Goal: Task Accomplishment & Management: Manage account settings

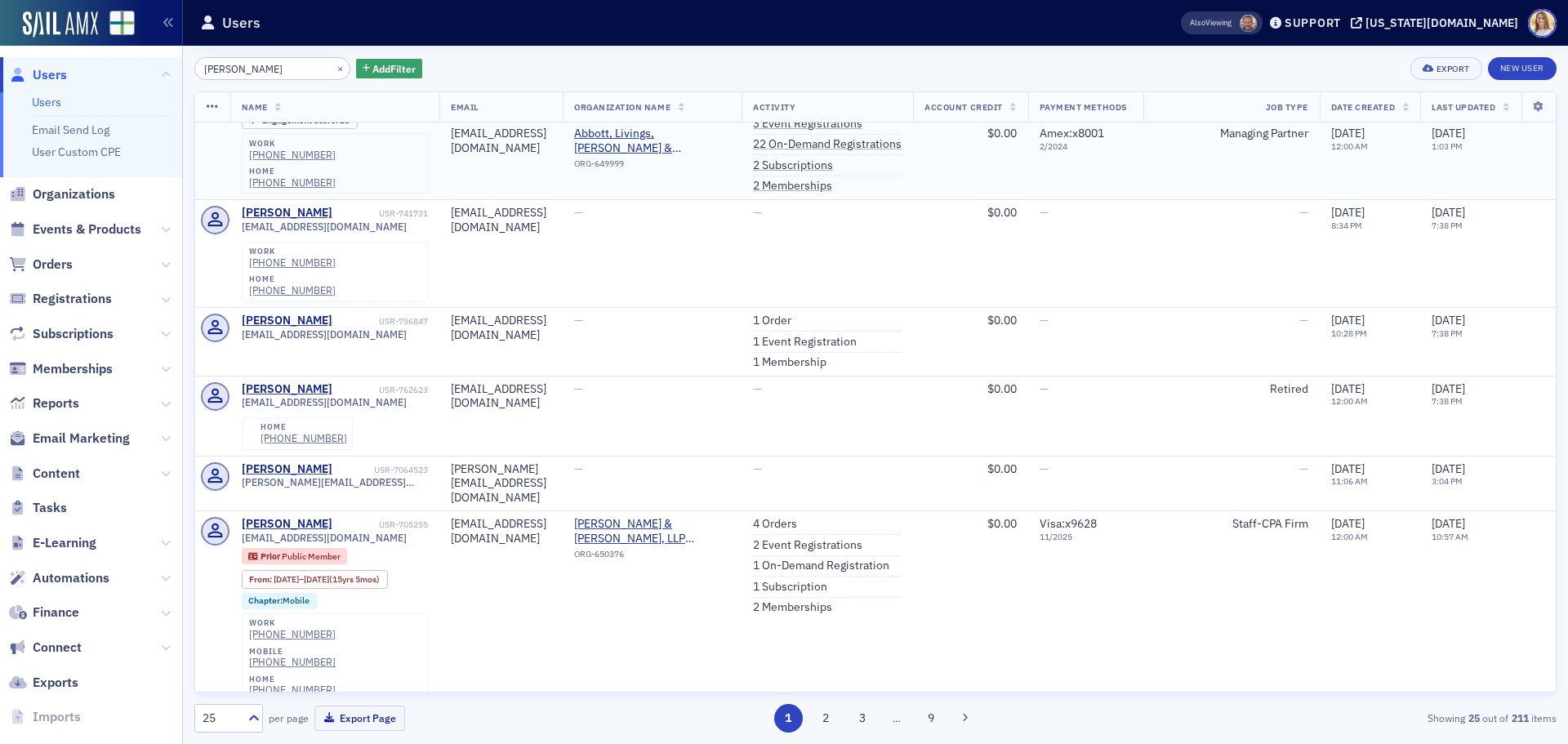
scroll to position [895, 0]
type input "[PERSON_NAME]"
click at [333, 71] on button "×" at bounding box center [340, 67] width 15 height 15
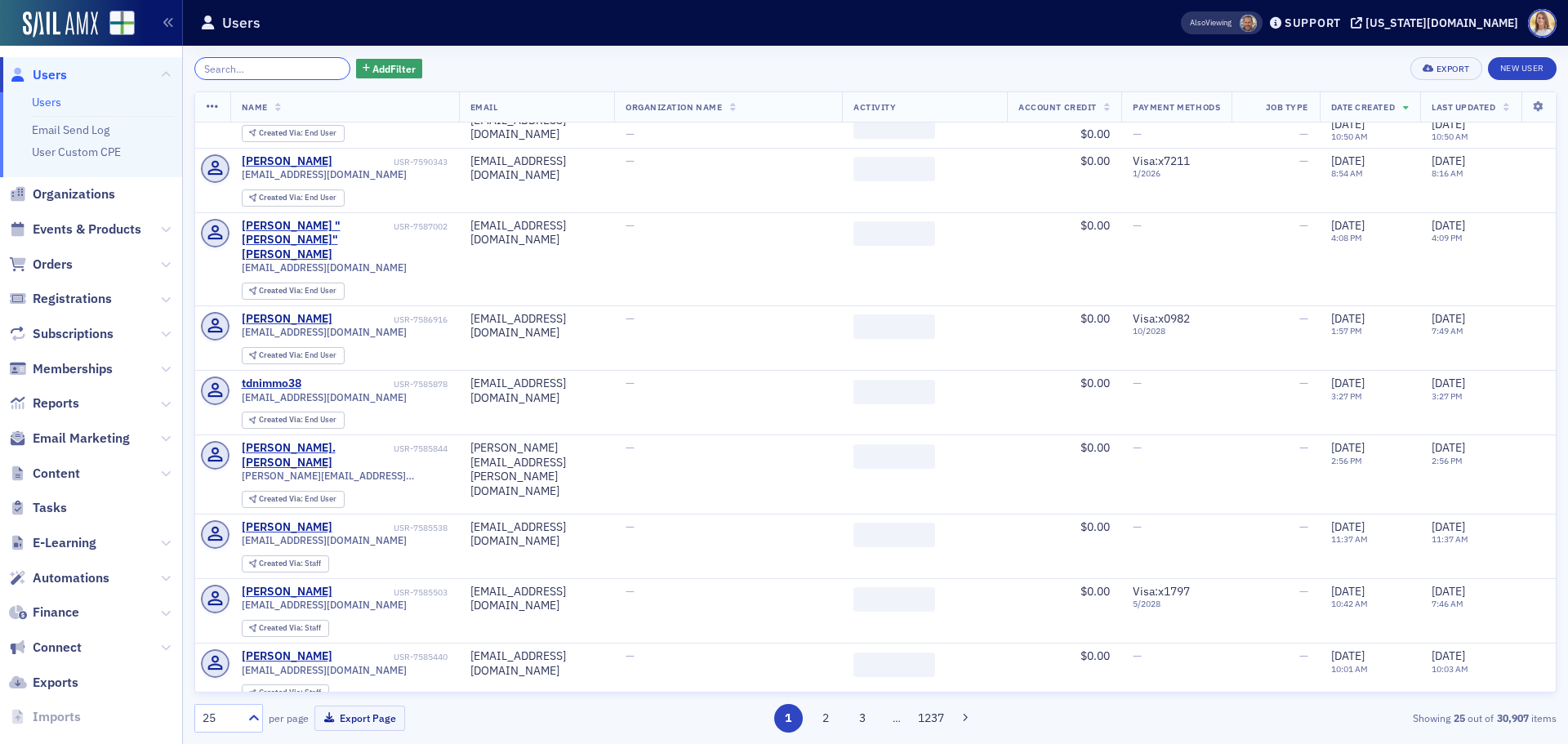
click at [210, 70] on input "search" at bounding box center [272, 69] width 156 height 23
paste input "[EMAIL_ADDRESS][DOMAIN_NAME]"
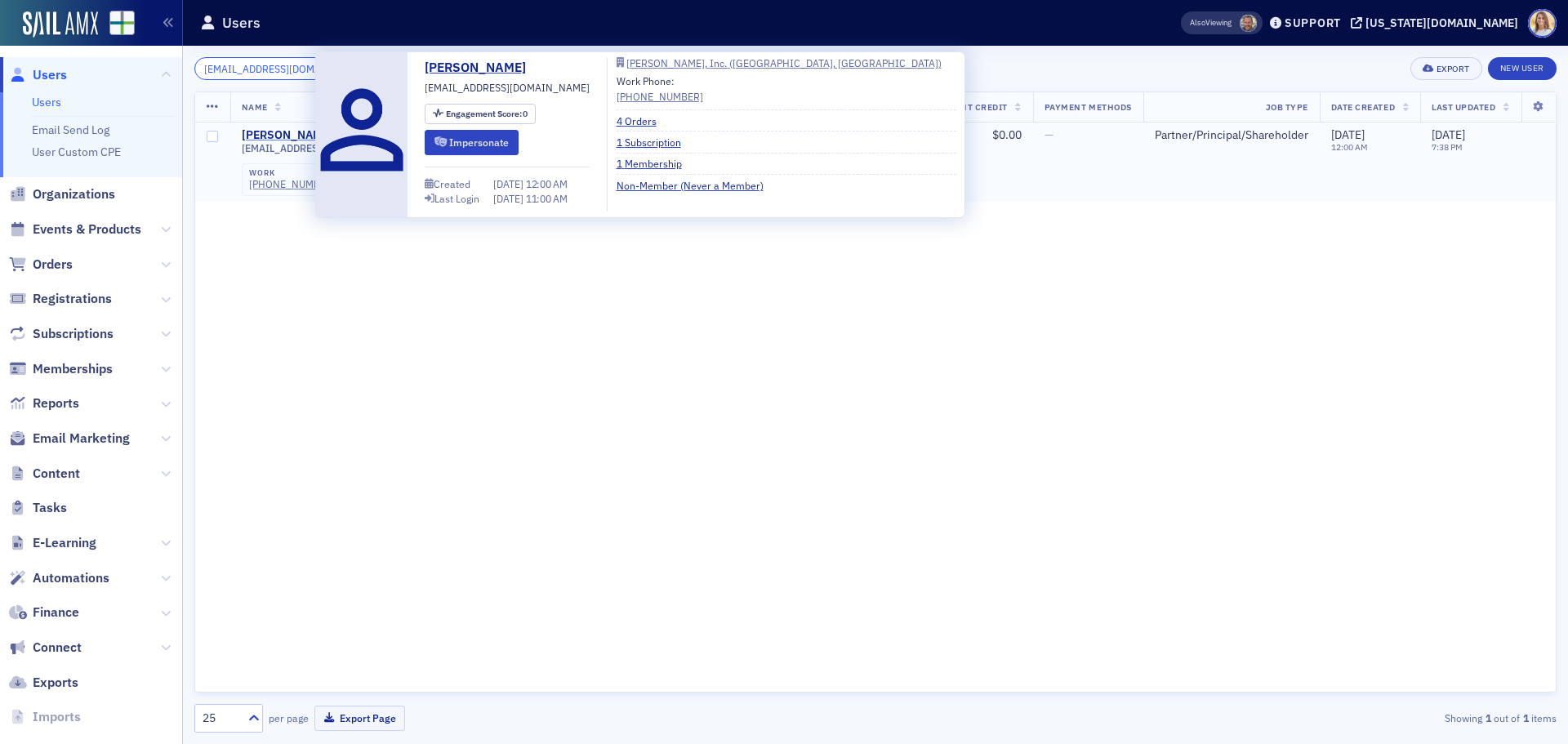
type input "[EMAIL_ADDRESS][DOMAIN_NAME]"
click at [291, 135] on div "[PERSON_NAME]" at bounding box center [287, 135] width 91 height 15
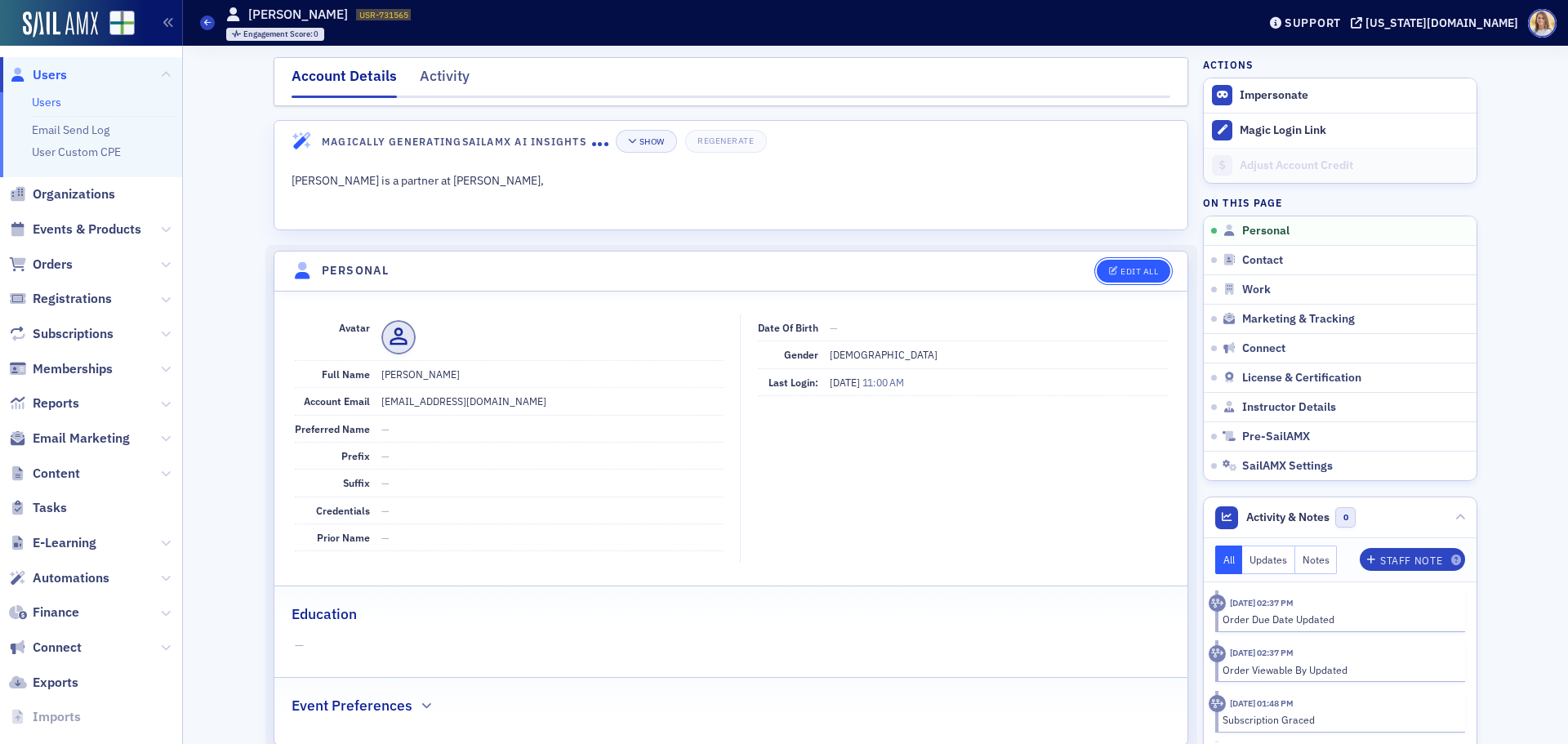
click at [1138, 272] on div "Edit All" at bounding box center [1139, 271] width 38 height 9
select select "US"
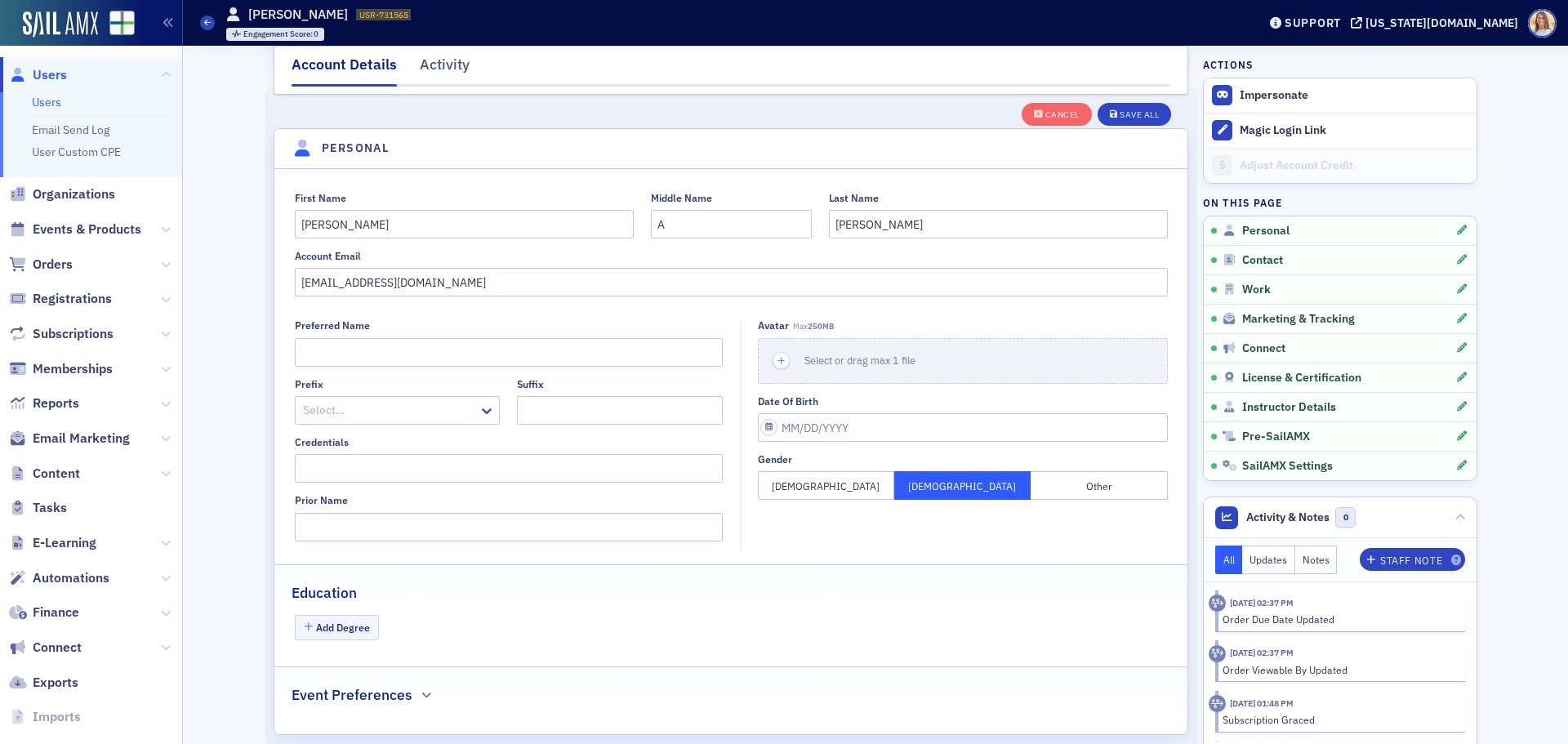
scroll to position [190, 0]
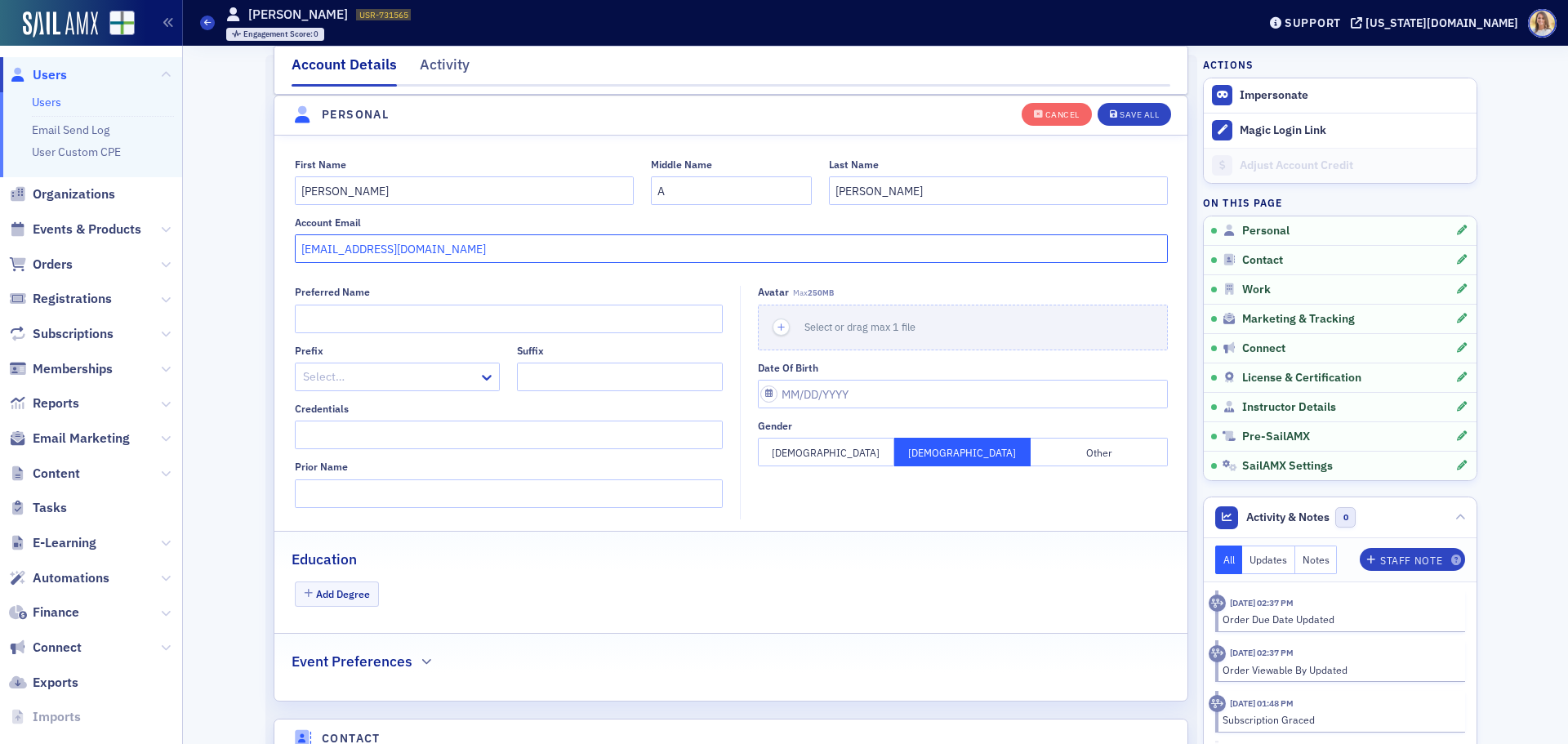
drag, startPoint x: 439, startPoint y: 245, endPoint x: 254, endPoint y: 248, distance: 185.0
paste input "oefoster005"
type input "[EMAIL_ADDRESS][DOMAIN_NAME]"
click at [1103, 111] on button "Save All" at bounding box center [1135, 113] width 74 height 23
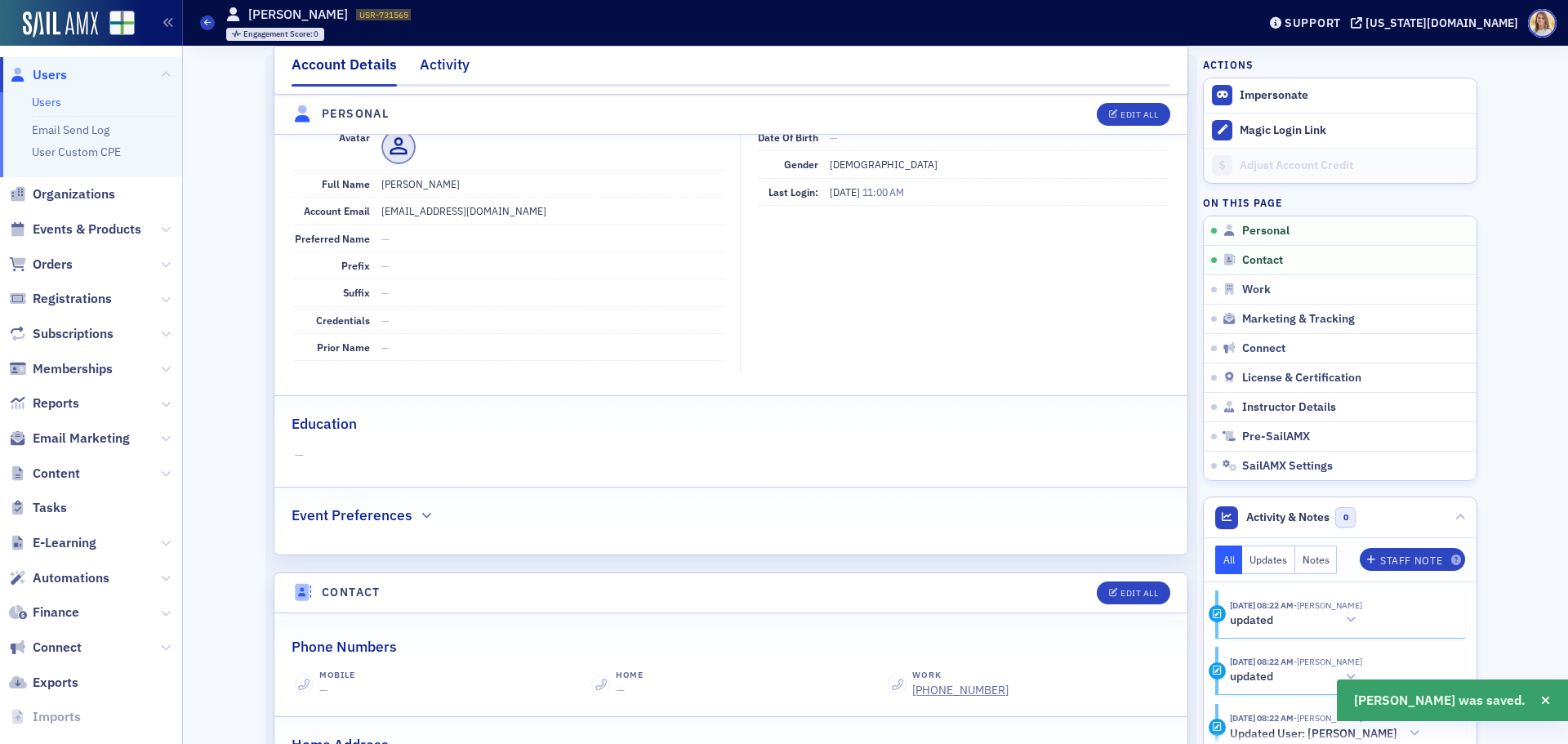
click at [444, 65] on div "Activity" at bounding box center [444, 69] width 49 height 30
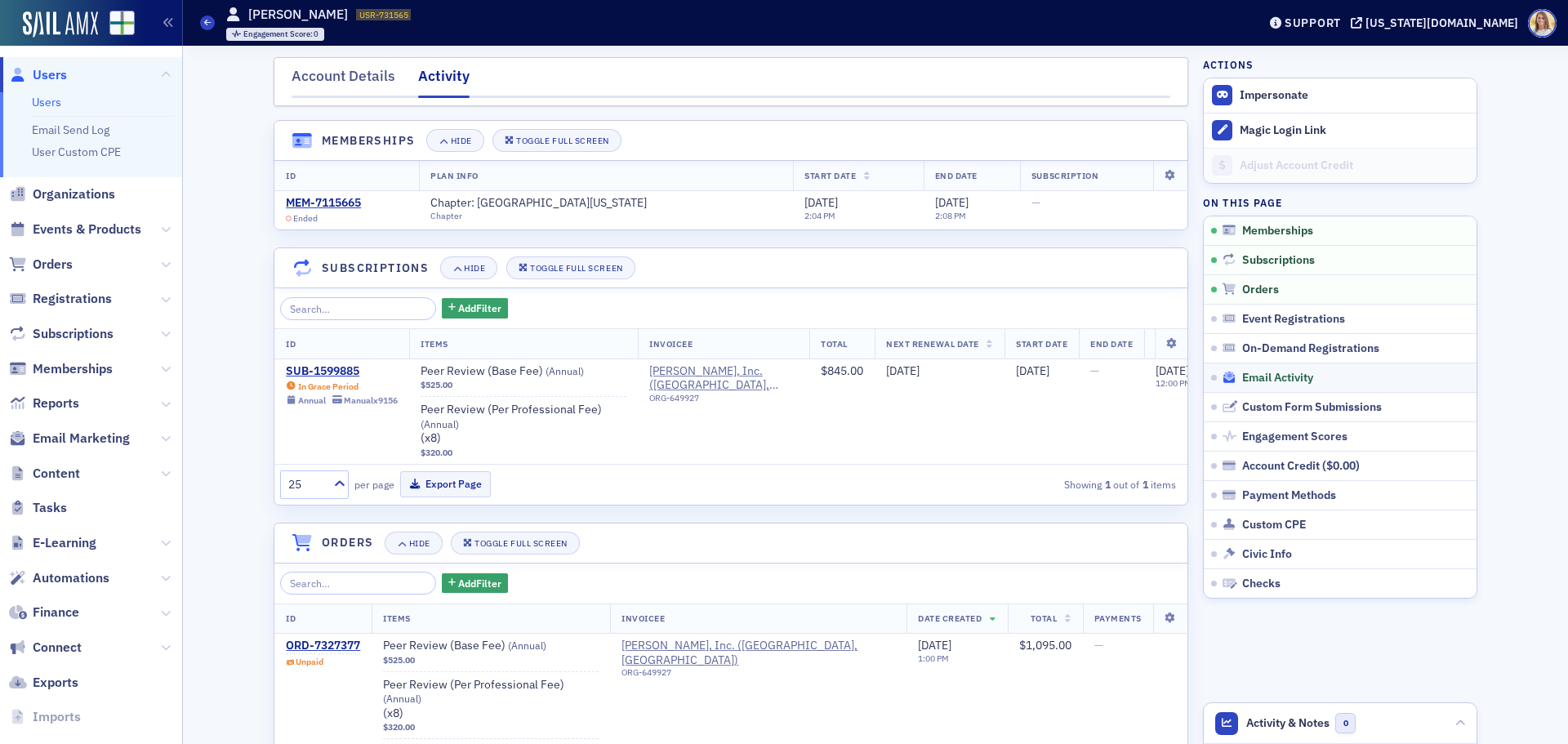
click at [1267, 376] on span "Email Activity" at bounding box center [1277, 378] width 71 height 15
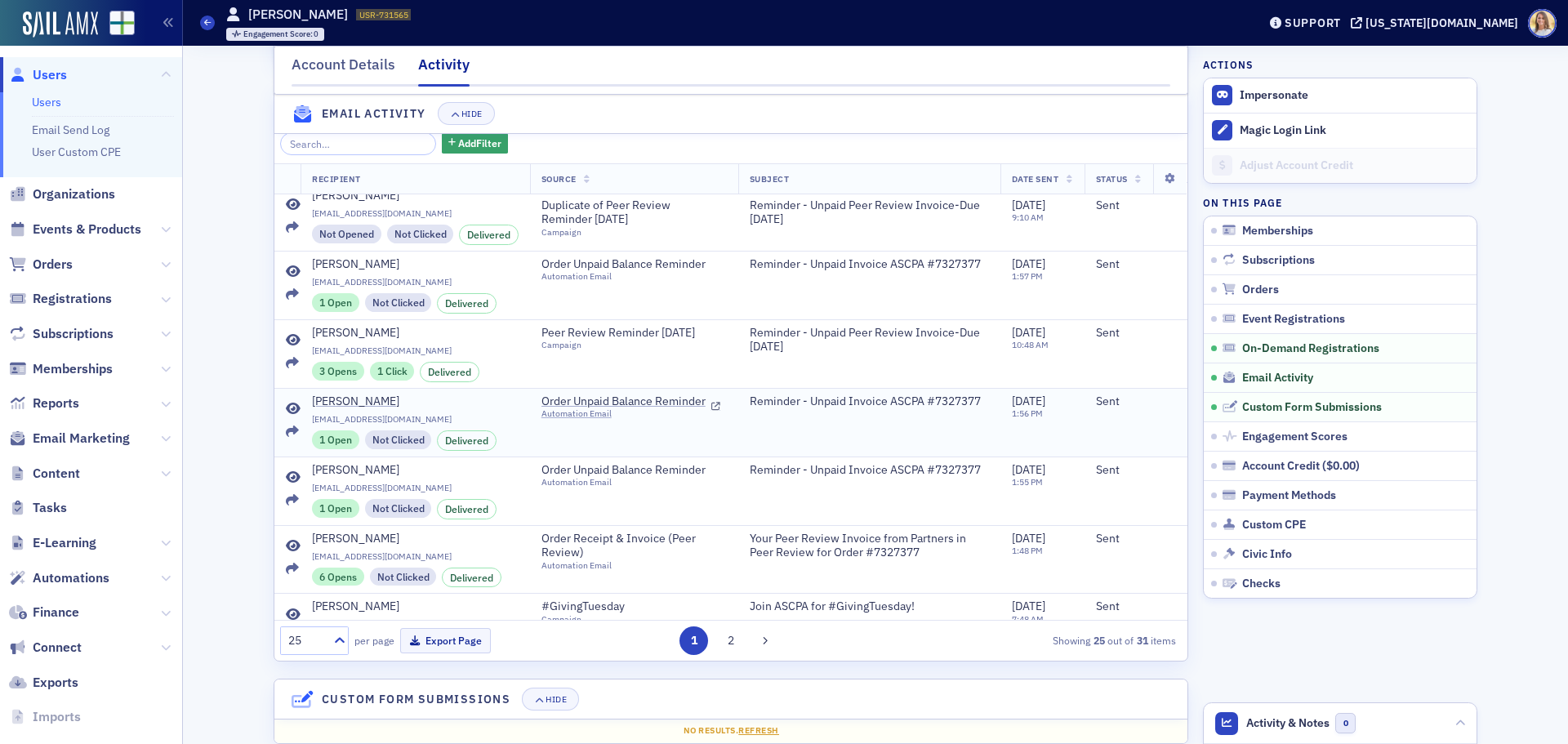
scroll to position [80, 0]
click at [287, 483] on icon at bounding box center [293, 476] width 15 height 13
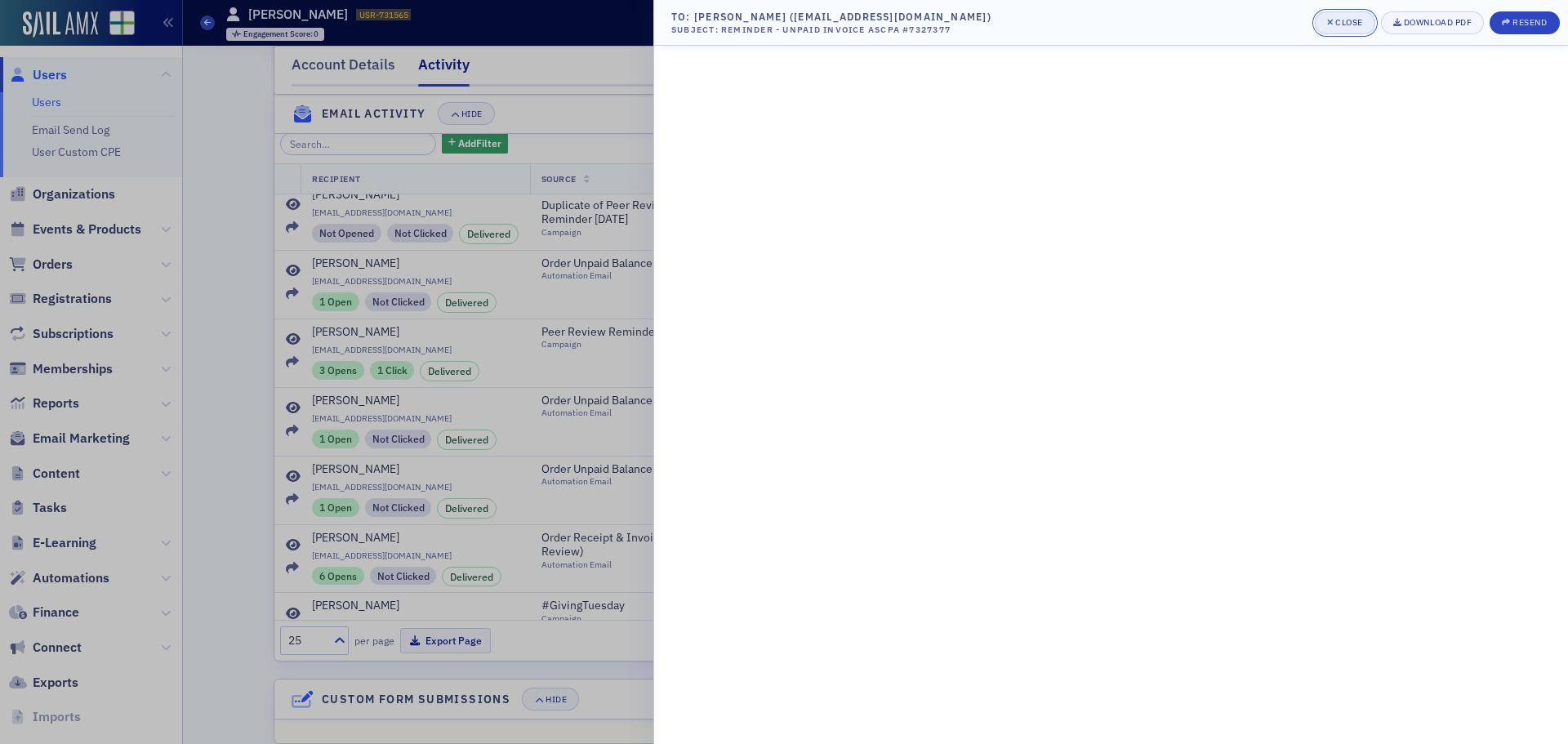
click at [1356, 21] on div "Close" at bounding box center [1349, 22] width 28 height 9
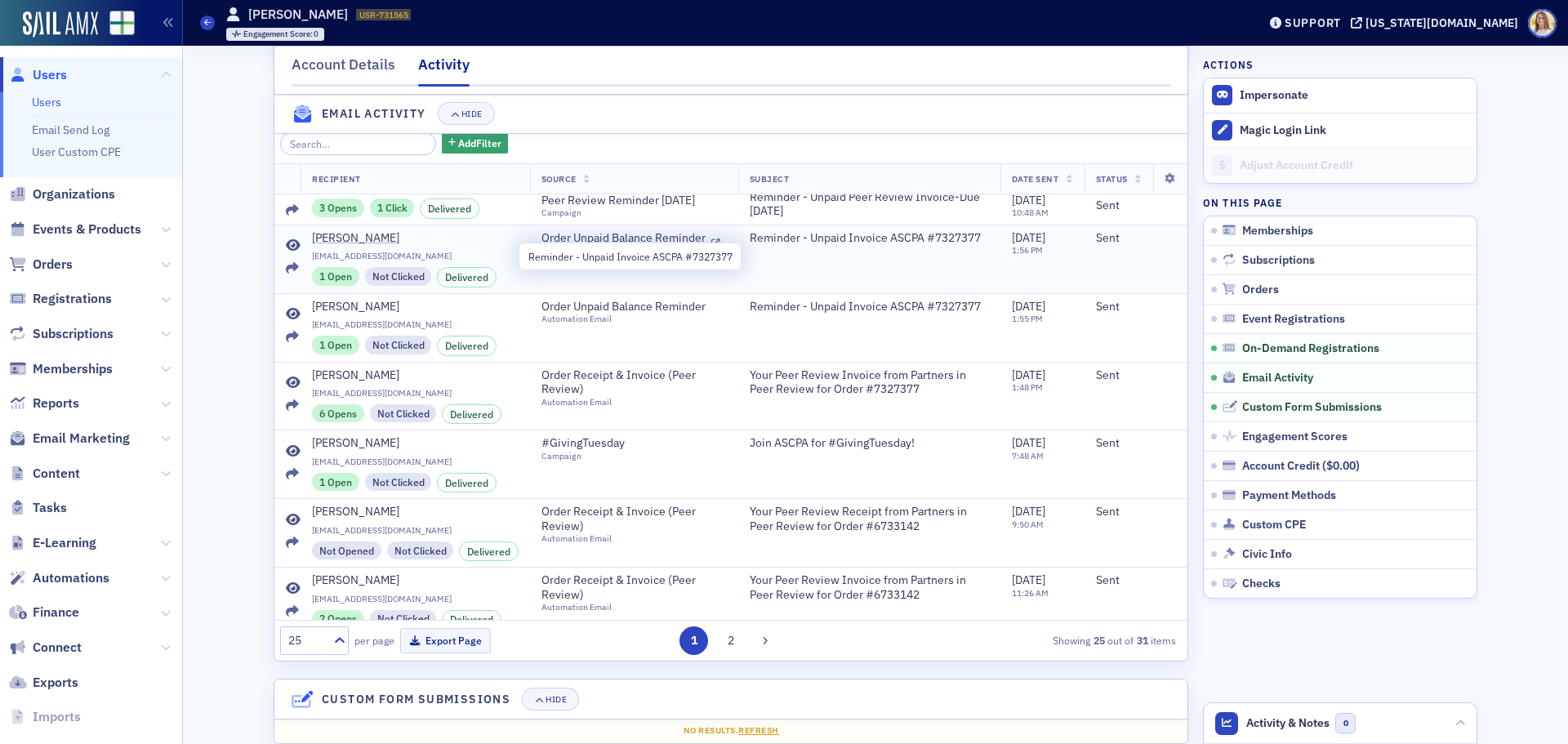
scroll to position [243, 0]
click at [62, 70] on span "Users" at bounding box center [49, 75] width 34 height 18
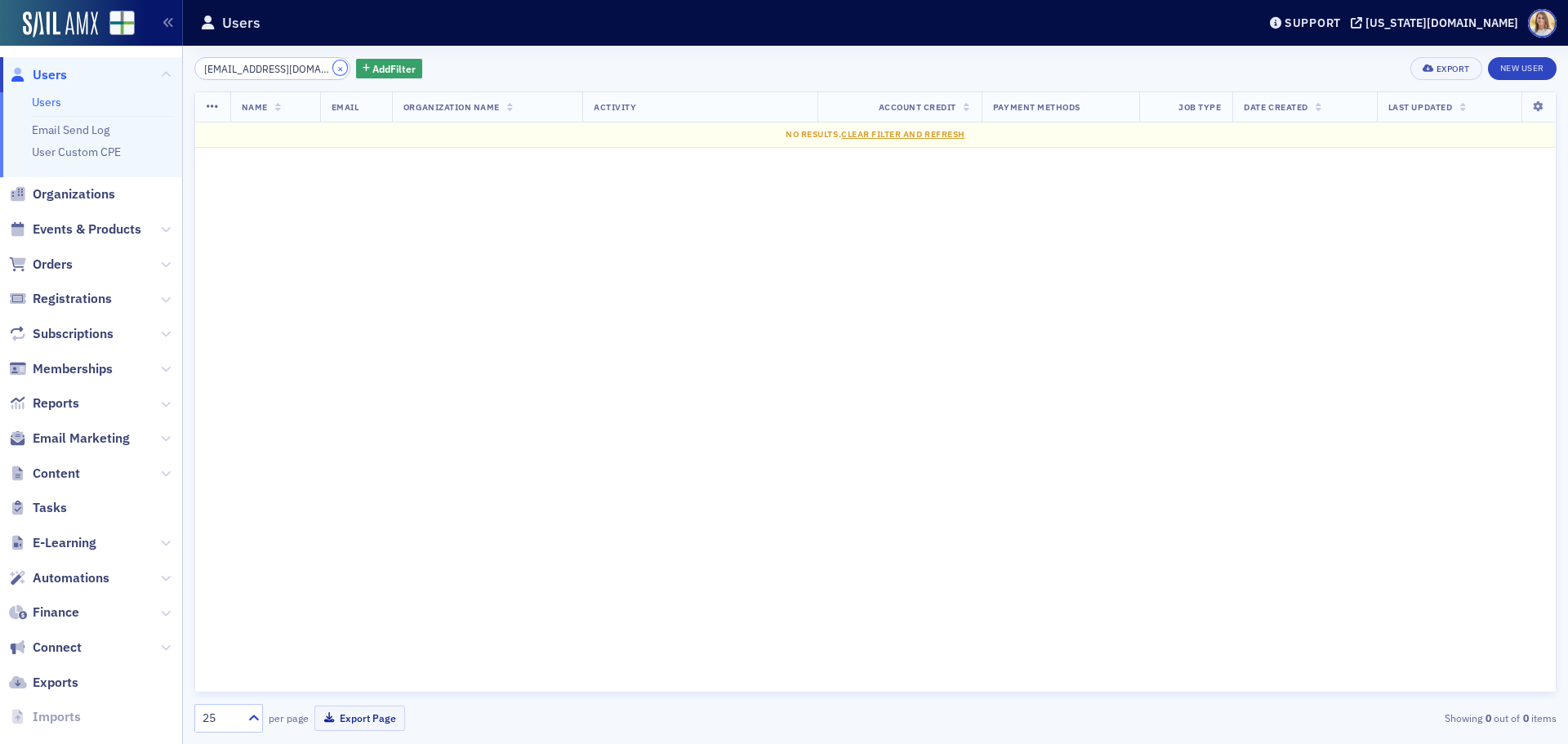
click at [333, 70] on button "×" at bounding box center [340, 67] width 15 height 15
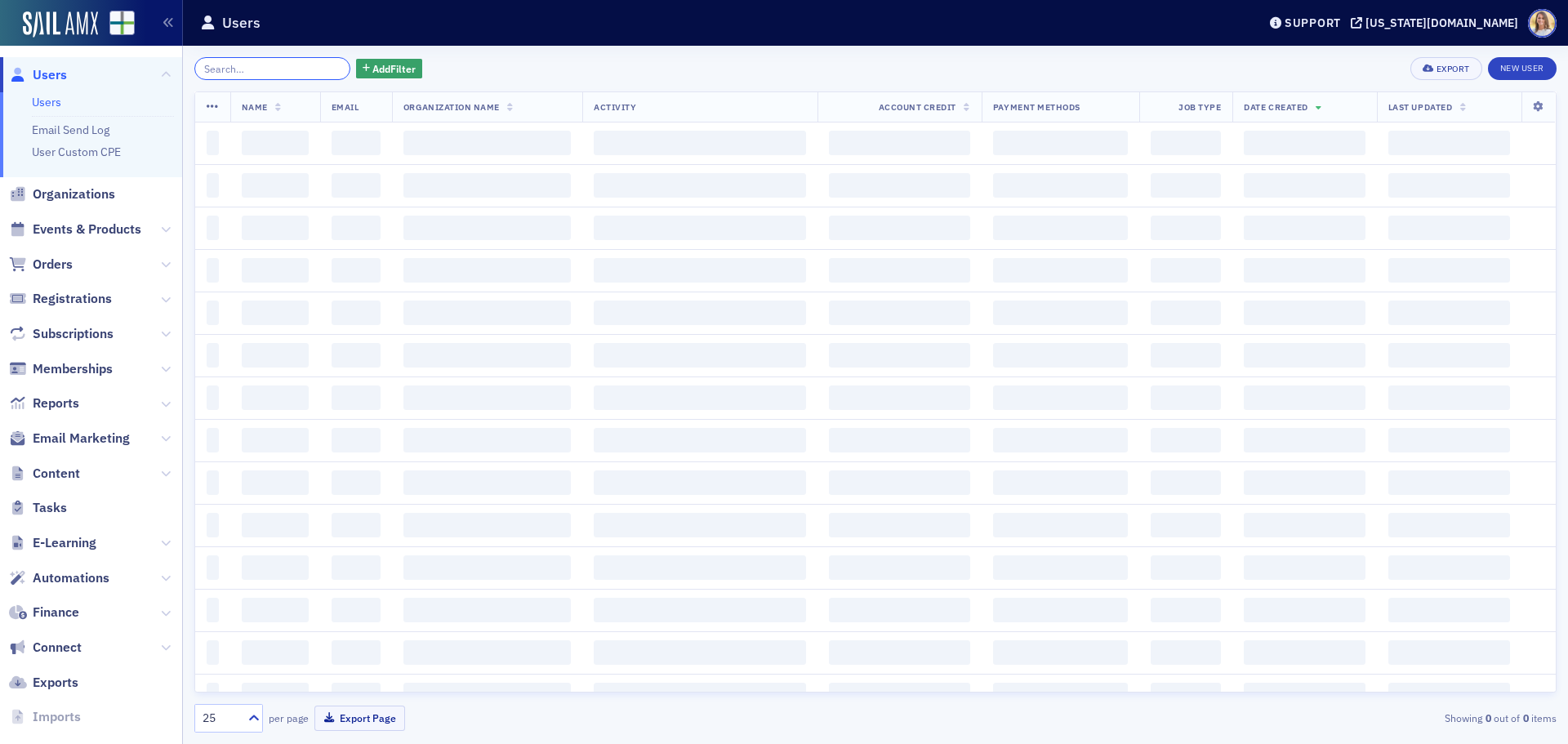
click at [288, 71] on input "search" at bounding box center [272, 69] width 156 height 23
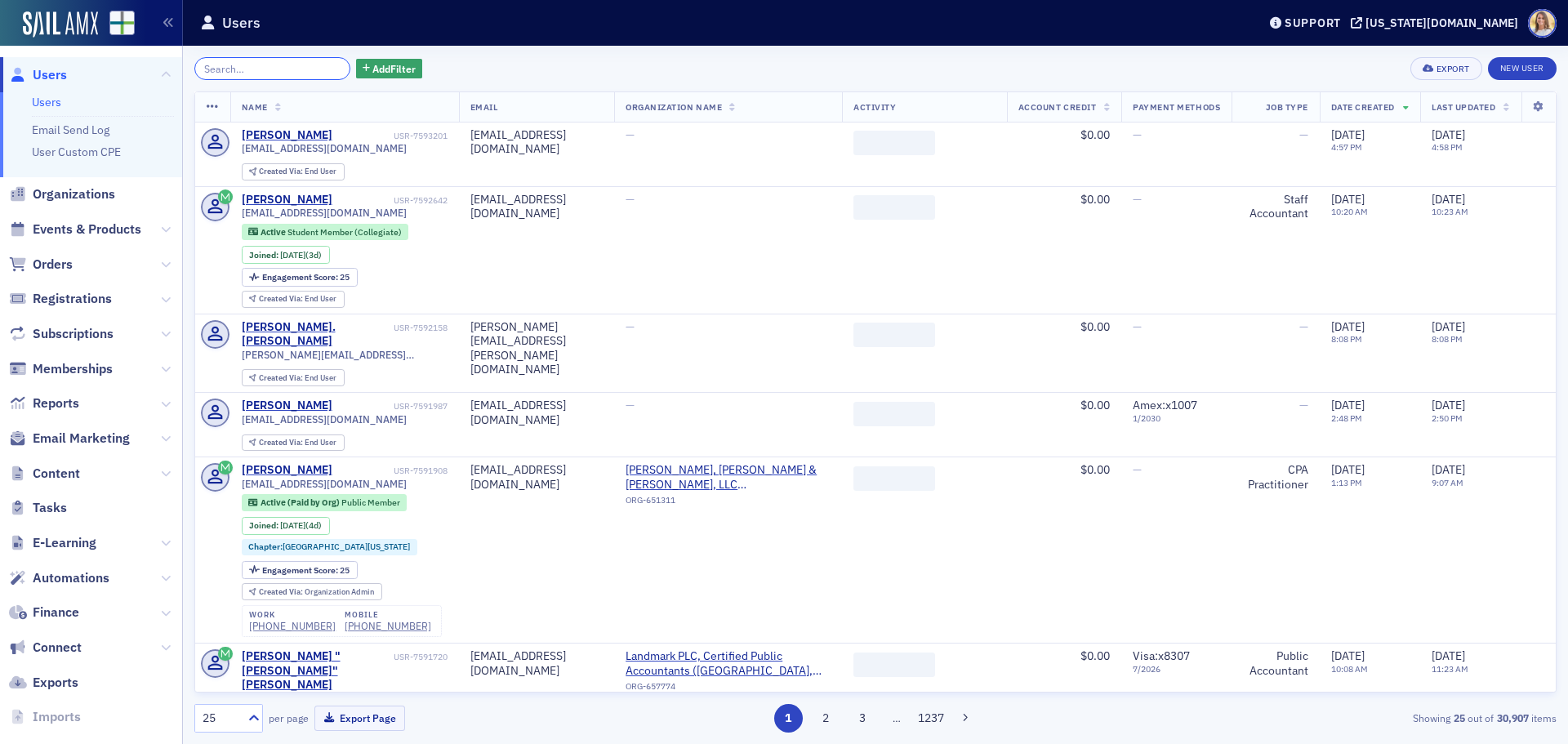
paste input "[EMAIL_ADDRESS][DOMAIN_NAME]"
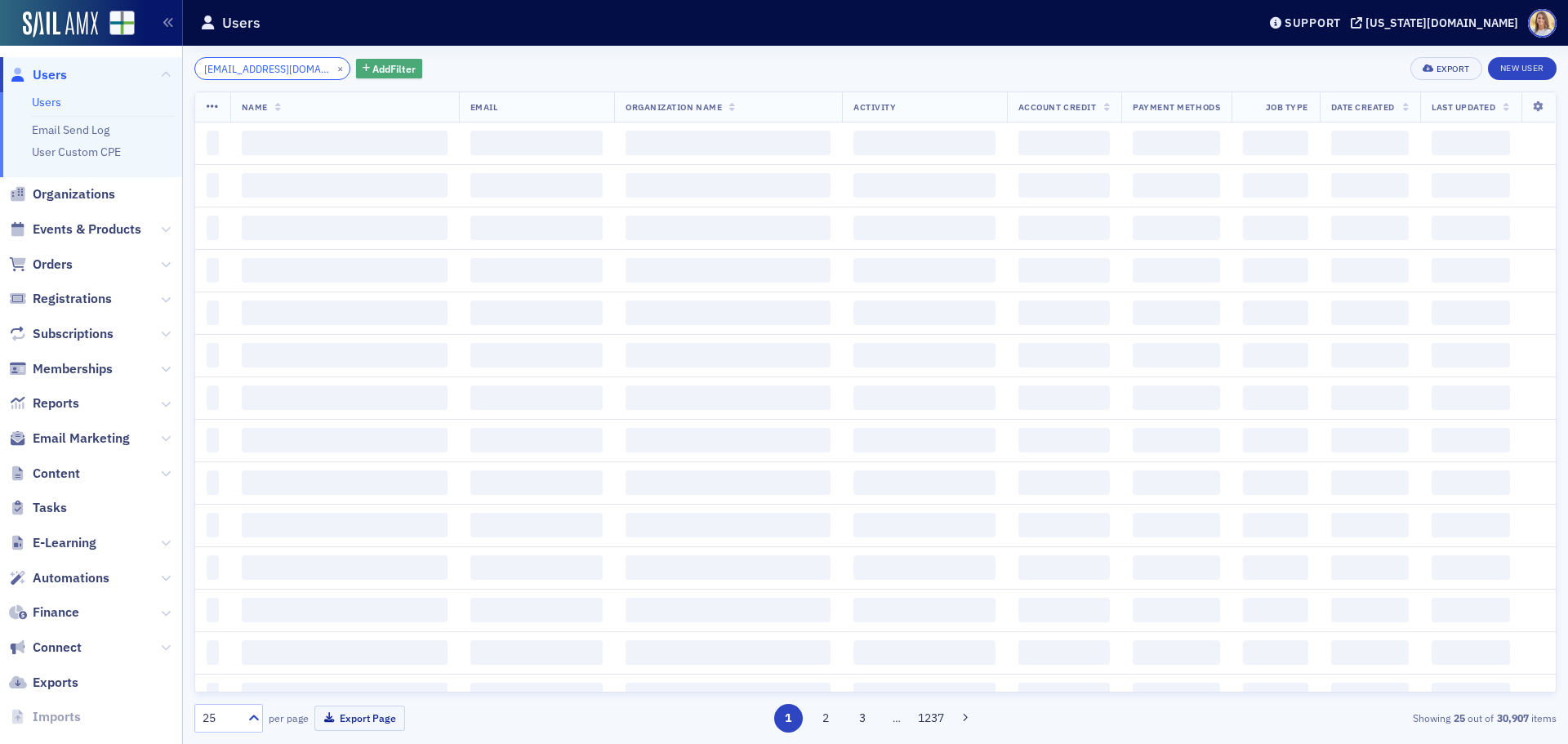
scroll to position [0, 11]
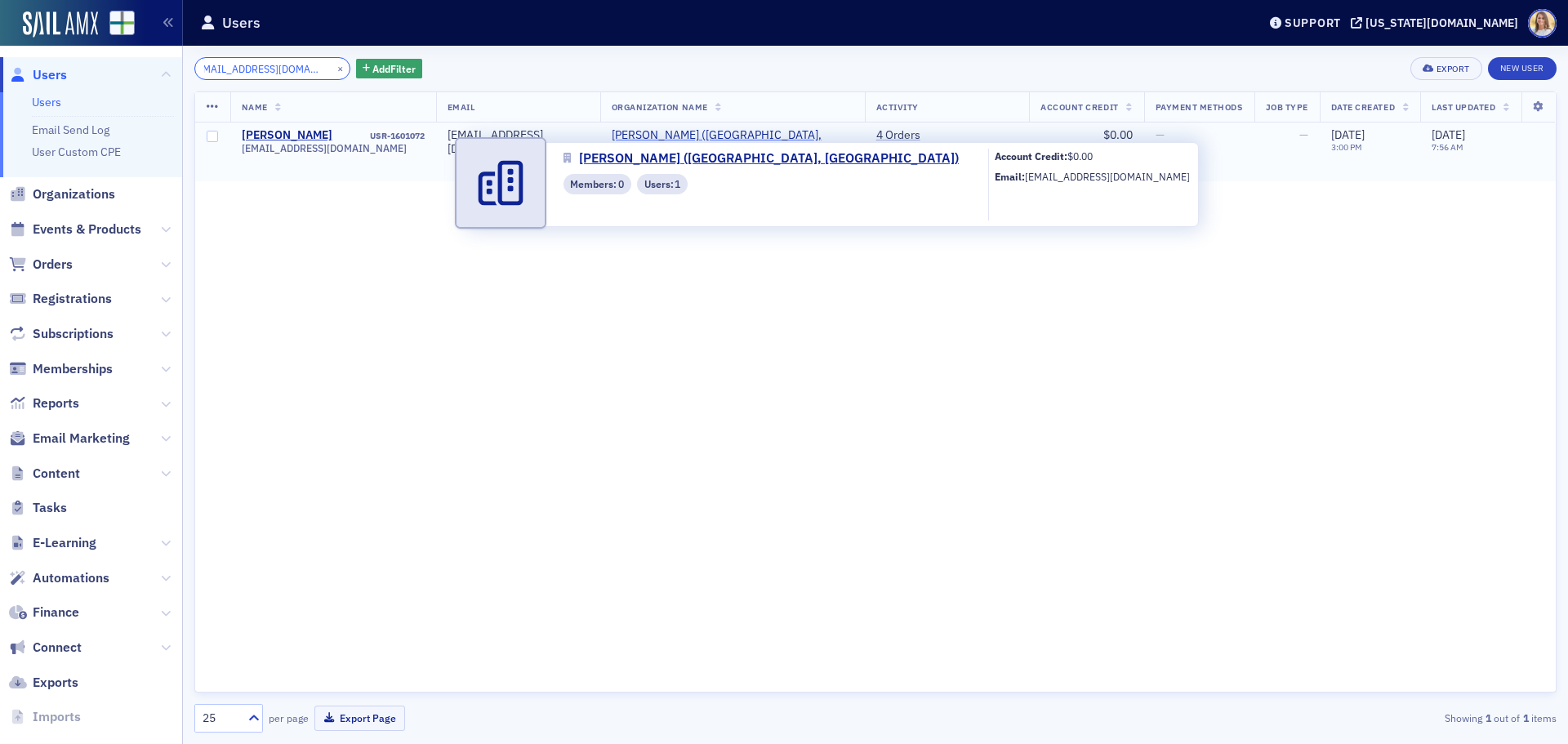
type input "[EMAIL_ADDRESS][DOMAIN_NAME]"
click at [748, 140] on span "[PERSON_NAME] ([GEOGRAPHIC_DATA], [GEOGRAPHIC_DATA])" at bounding box center [732, 141] width 241 height 28
select select "US"
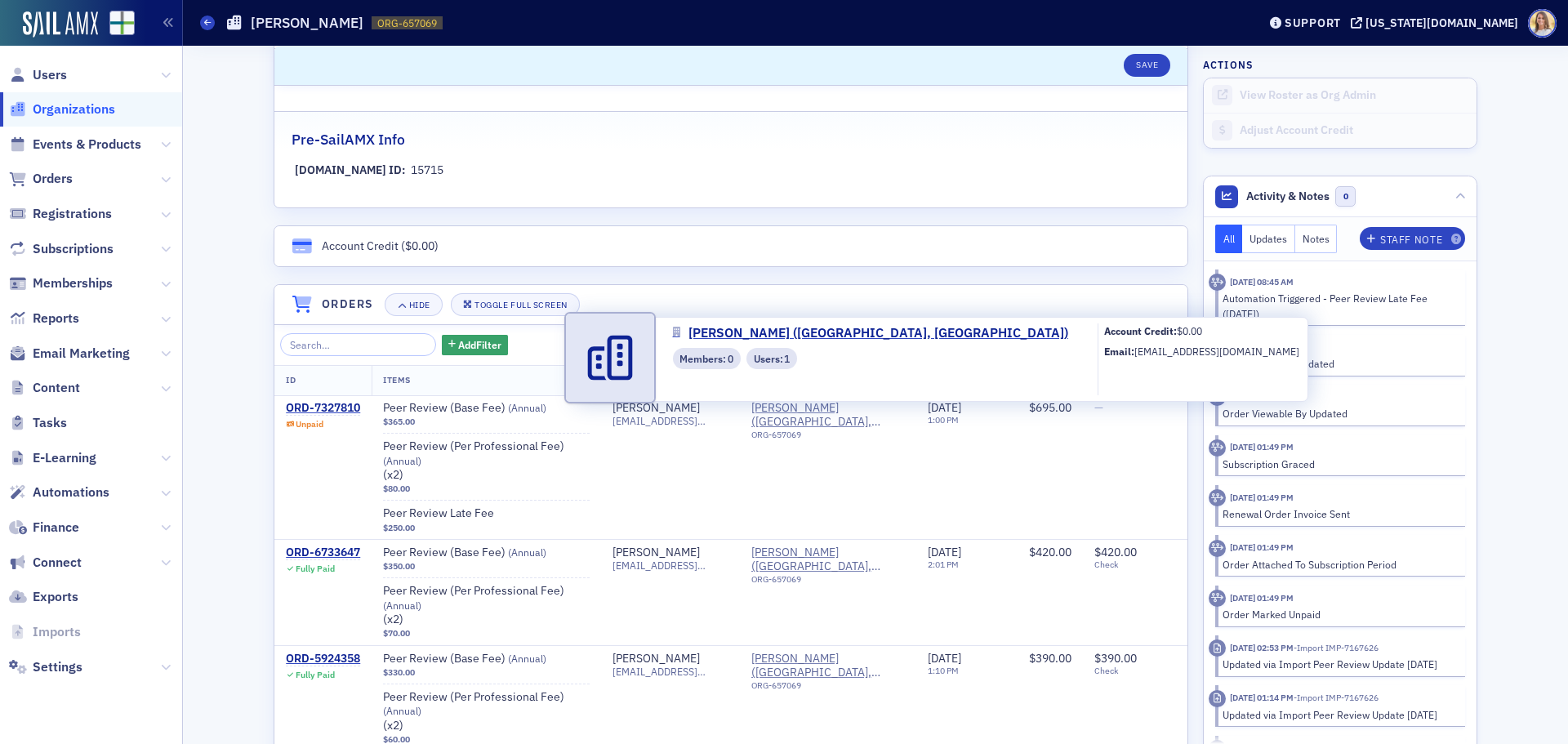
scroll to position [897, 0]
